Goal: Find specific page/section: Find specific page/section

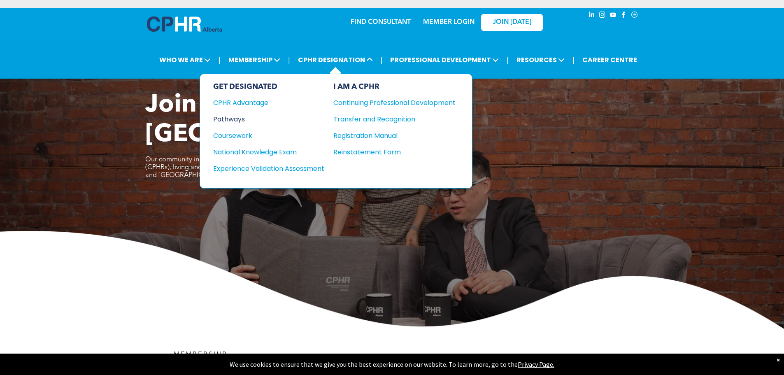
click at [233, 117] on div "Pathways" at bounding box center [263, 119] width 100 height 10
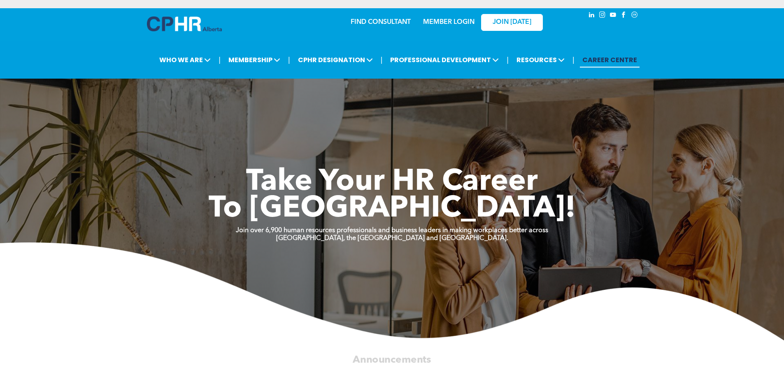
click at [377, 23] on link "FIND CONSULTANT" at bounding box center [381, 22] width 60 height 7
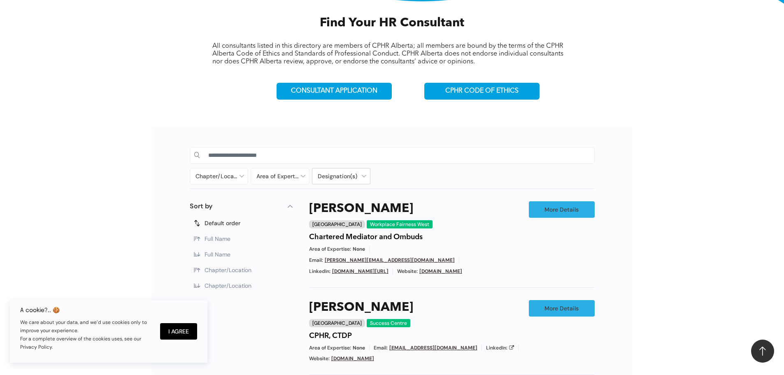
scroll to position [329, 0]
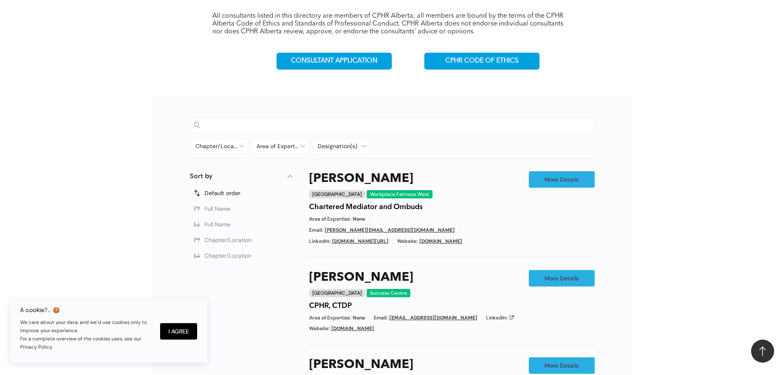
click at [246, 120] on input at bounding box center [399, 125] width 382 height 12
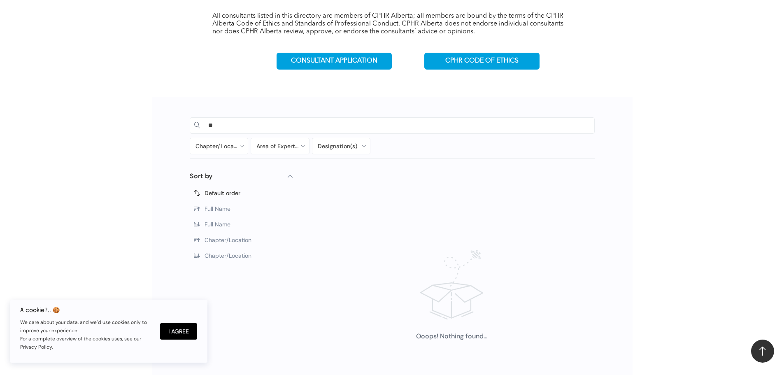
type input "*"
